Goal: Information Seeking & Learning: Learn about a topic

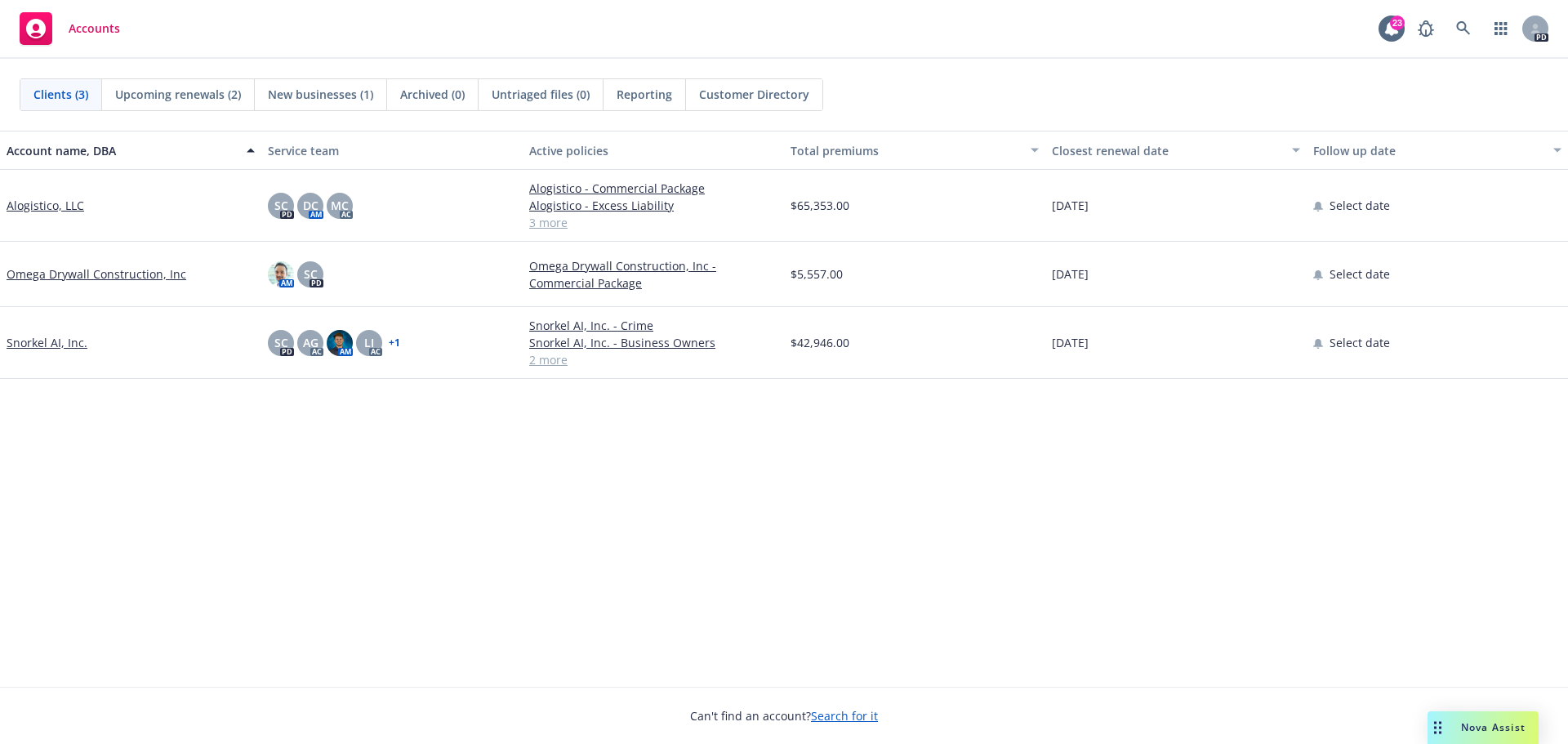
click at [46, 340] on link "Snorkel AI, Inc." at bounding box center [47, 343] width 81 height 17
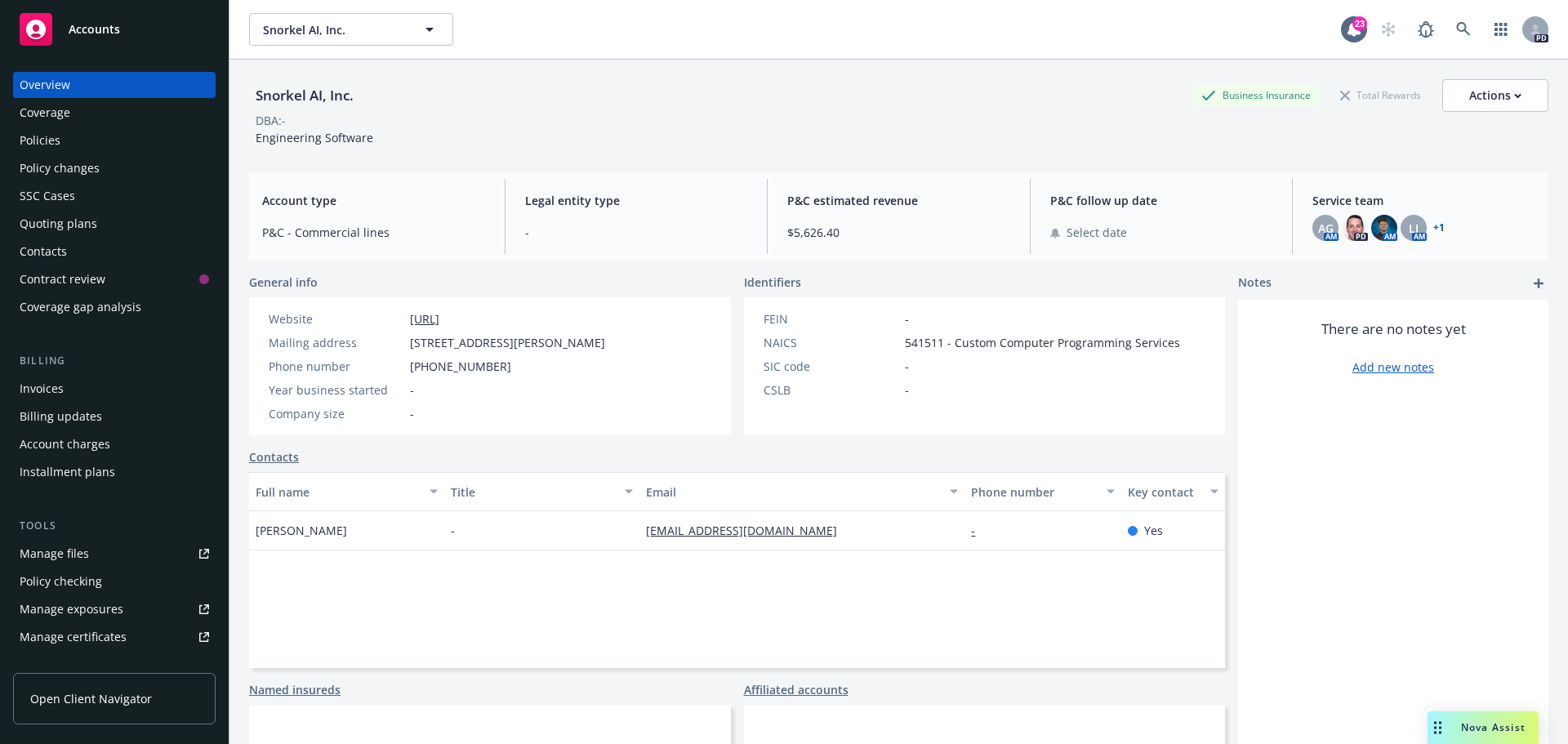
click at [77, 136] on div "Policies" at bounding box center [114, 141] width 189 height 26
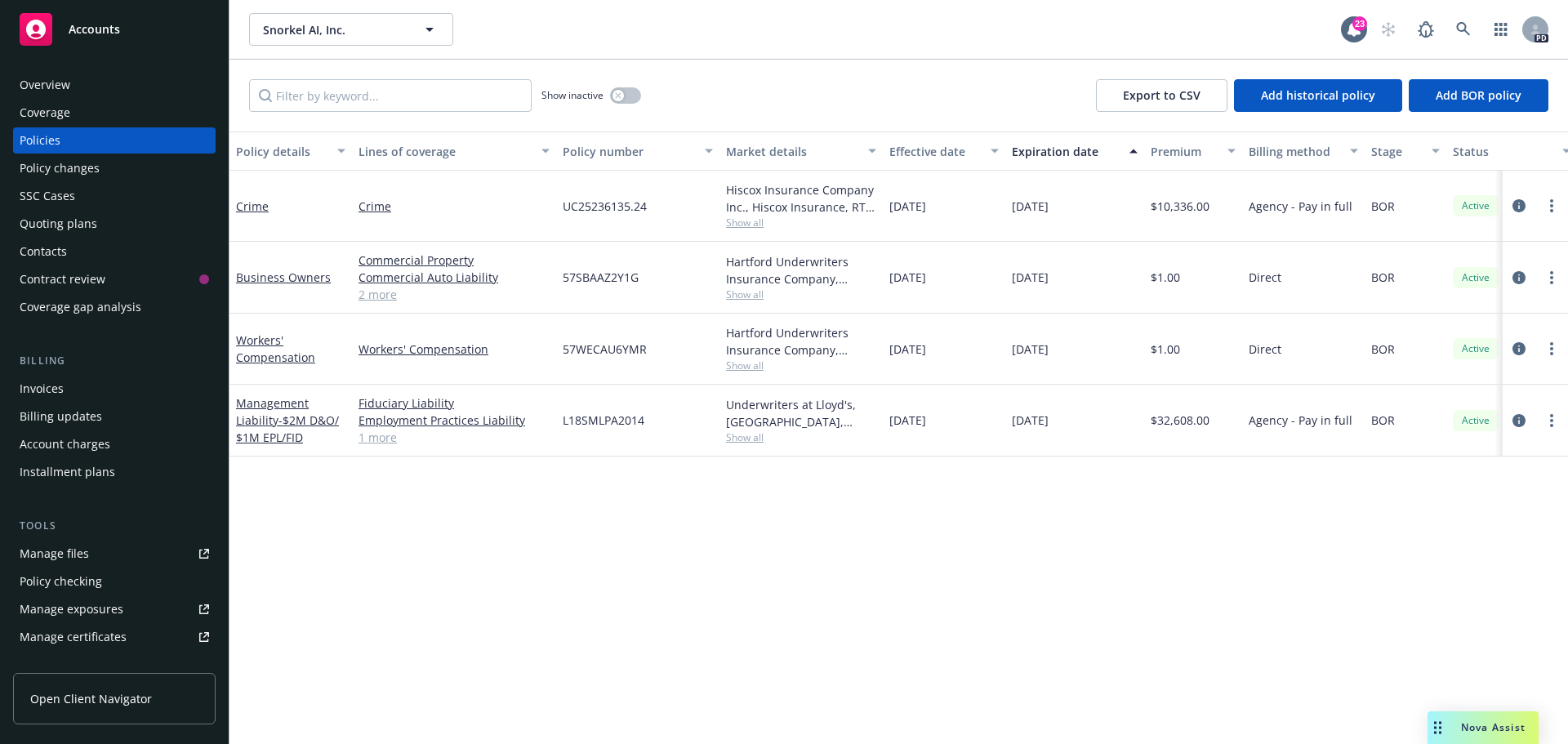
click at [367, 447] on div "Fiduciary Liability Employment Practices Liability Directors and Officers 1 more" at bounding box center [454, 421] width 204 height 72
click at [375, 442] on link "1 more" at bounding box center [454, 437] width 191 height 17
click at [376, 441] on link "1 more" at bounding box center [454, 437] width 191 height 17
